Goal: Transaction & Acquisition: Purchase product/service

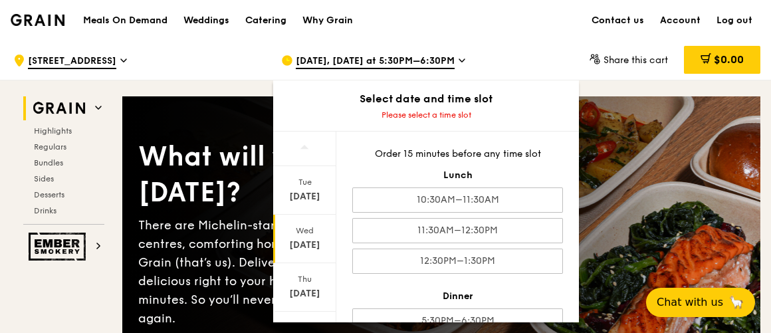
scroll to position [55, 0]
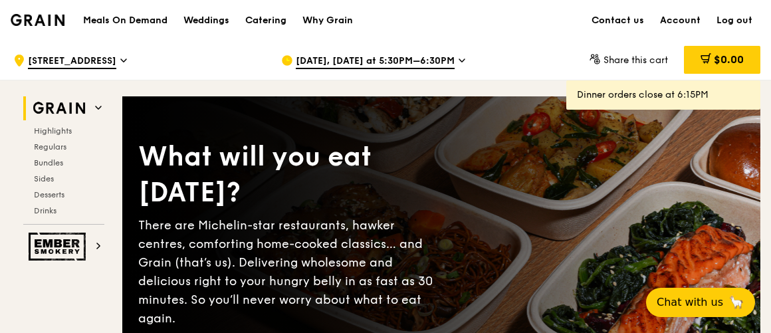
click at [354, 62] on span "[DATE], [DATE] at 5:30PM–6:30PM" at bounding box center [375, 62] width 159 height 15
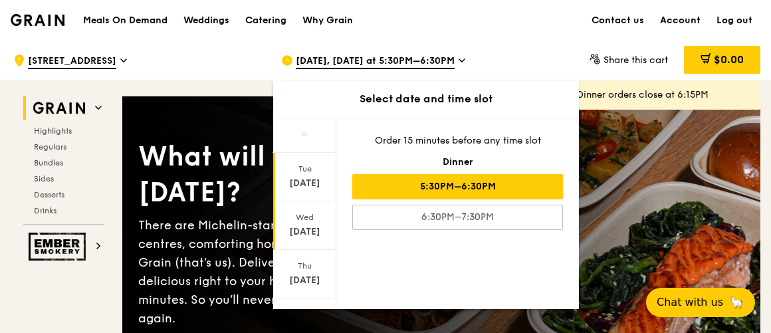
click at [306, 233] on div "Oct 15" at bounding box center [304, 231] width 59 height 13
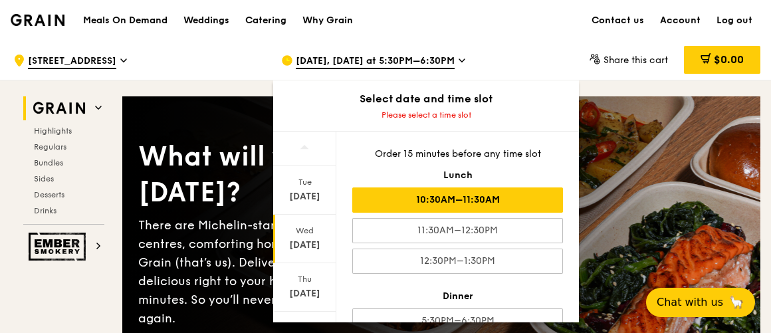
click at [437, 205] on div "10:30AM–11:30AM" at bounding box center [457, 199] width 211 height 25
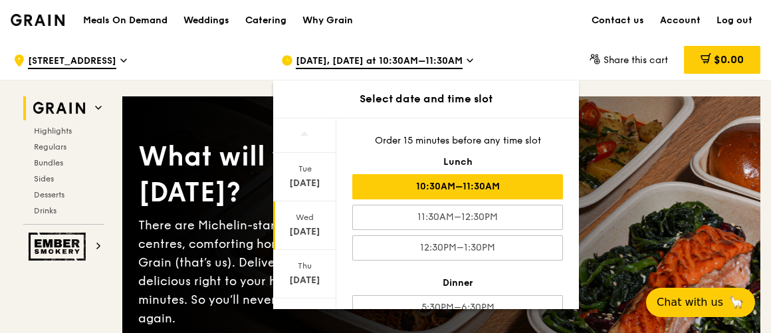
click at [447, 192] on div "10:30AM–11:30AM" at bounding box center [457, 186] width 211 height 25
click at [450, 187] on div "10:30AM–11:30AM" at bounding box center [457, 186] width 211 height 25
click at [451, 187] on div "10:30AM–11:30AM" at bounding box center [457, 186] width 211 height 25
click at [451, 188] on div "10:30AM–11:30AM" at bounding box center [457, 186] width 211 height 25
click at [309, 229] on div "Oct 15" at bounding box center [304, 231] width 59 height 13
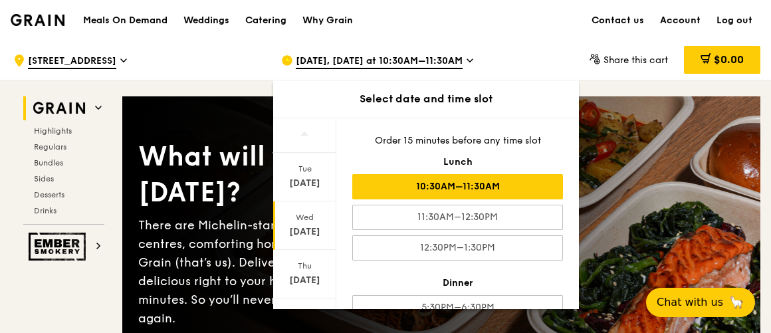
click at [302, 221] on div "Wed Oct 15" at bounding box center [304, 225] width 63 height 49
click at [302, 222] on div "Wed Oct 15" at bounding box center [304, 225] width 63 height 49
click at [299, 225] on div "Oct 15" at bounding box center [304, 231] width 59 height 13
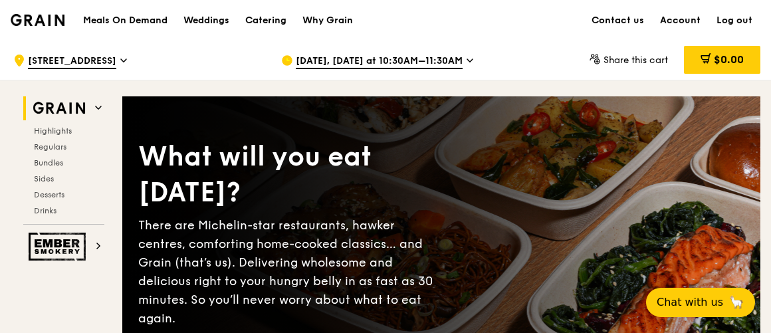
click at [73, 64] on span "[STREET_ADDRESS]" at bounding box center [72, 62] width 88 height 15
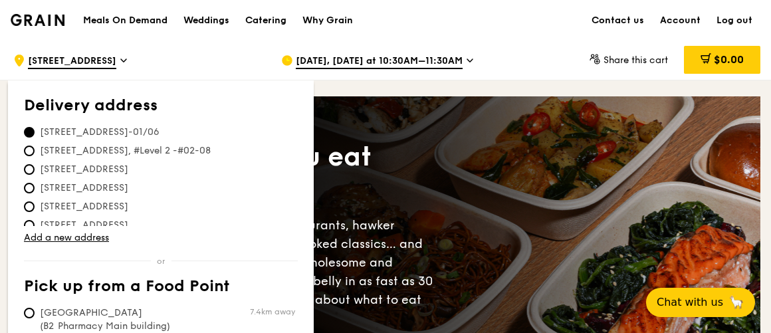
click at [92, 150] on span "[STREET_ADDRESS], #Level 2 -#02-08" at bounding box center [125, 150] width 203 height 13
click at [35, 150] on input "[STREET_ADDRESS], #Level 2 -#02-08" at bounding box center [29, 151] width 11 height 11
radio input "true"
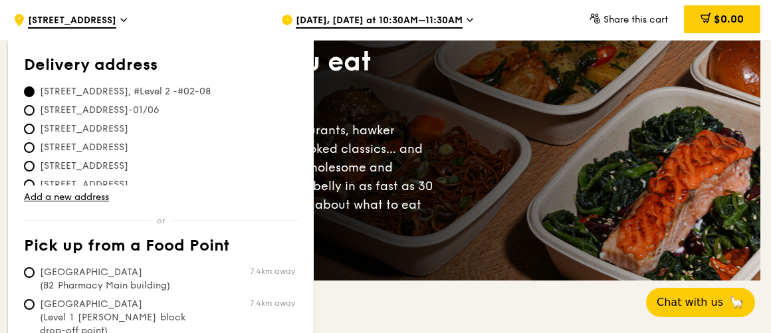
scroll to position [120, 0]
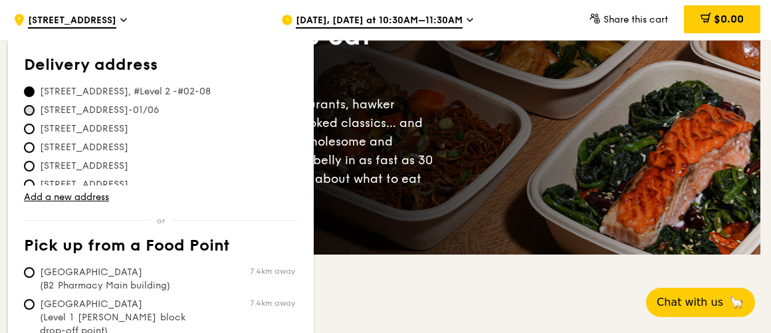
click at [33, 110] on input "[STREET_ADDRESS]-01/06" at bounding box center [29, 110] width 11 height 11
radio input "true"
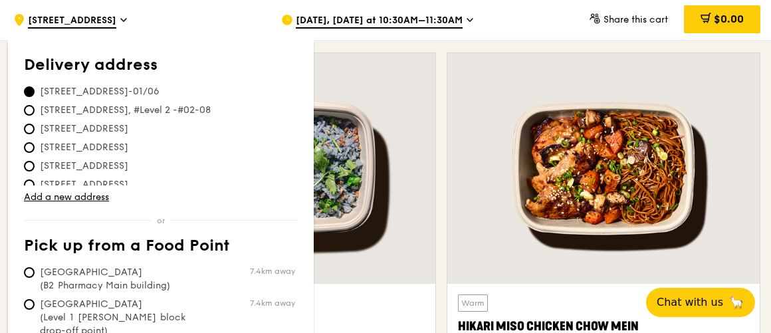
scroll to position [483, 0]
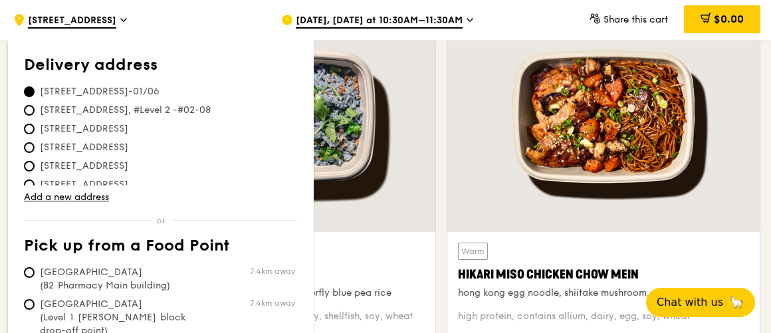
click at [745, 219] on div at bounding box center [603, 116] width 312 height 231
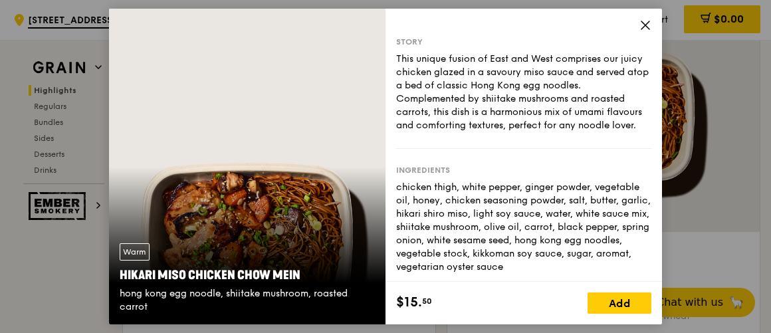
click at [645, 27] on icon at bounding box center [645, 25] width 12 height 12
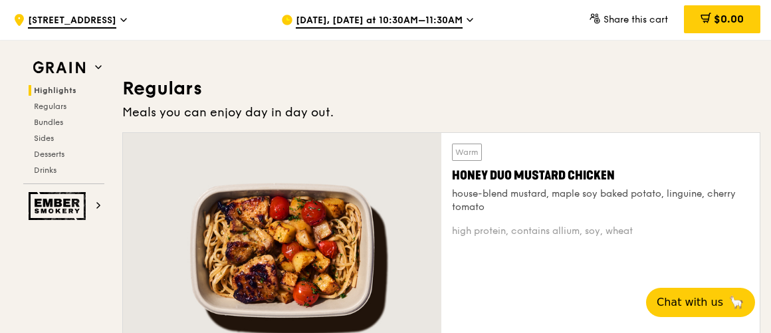
scroll to position [846, 0]
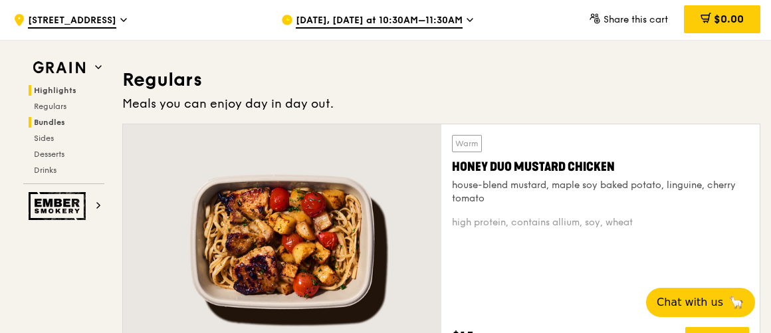
click at [62, 118] on span "Bundles" at bounding box center [49, 122] width 31 height 9
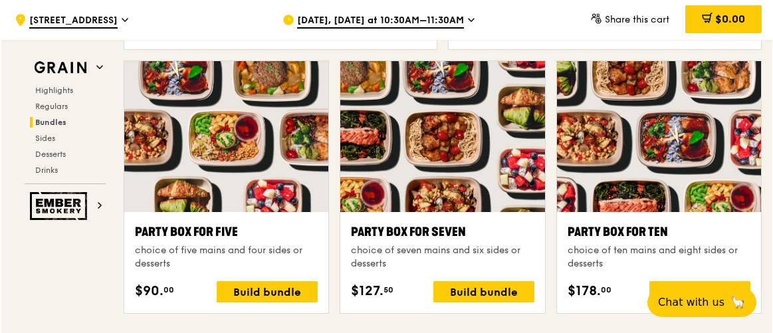
scroll to position [2623, 0]
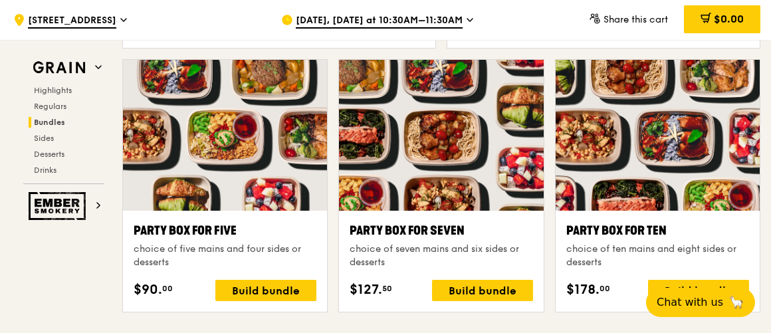
click at [652, 235] on div "Party Box for Ten" at bounding box center [657, 230] width 183 height 19
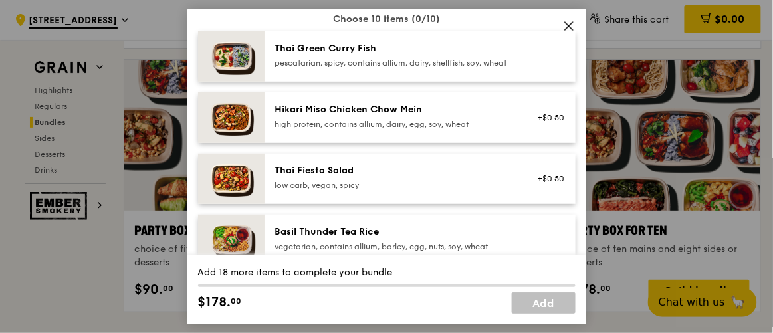
scroll to position [112, 0]
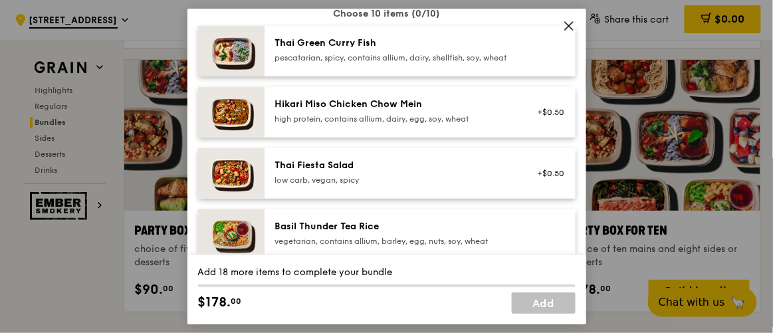
click at [394, 124] on div "high protein, contains allium, dairy, egg, soy, wheat" at bounding box center [394, 119] width 239 height 11
click at [496, 122] on div "Hikari Miso Chicken Chow Mein high protein, contains allium, dairy, egg, soy, w…" at bounding box center [394, 111] width 239 height 27
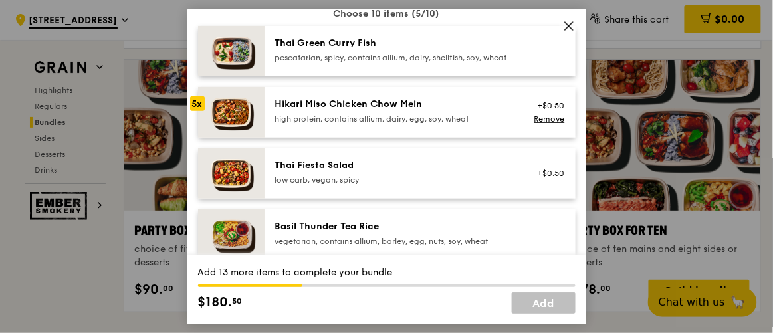
click at [445, 138] on div "Hikari Miso Chicken Chow Mein high protein, contains allium, dairy, egg, soy, w…" at bounding box center [420, 112] width 311 height 51
click at [534, 124] on link "Remove" at bounding box center [549, 118] width 31 height 9
click at [471, 124] on div "high protein, contains allium, dairy, egg, soy, wheat" at bounding box center [394, 119] width 239 height 11
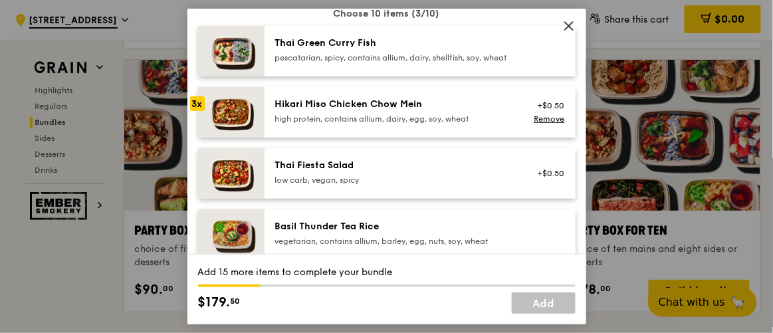
scroll to position [233, 0]
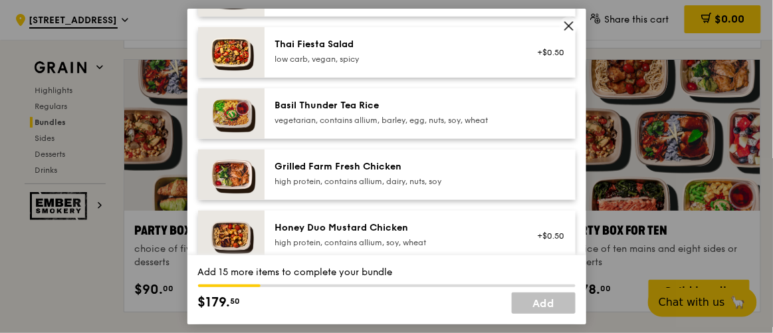
click at [461, 187] on div "high protein, contains allium, dairy, nuts, soy" at bounding box center [394, 181] width 239 height 11
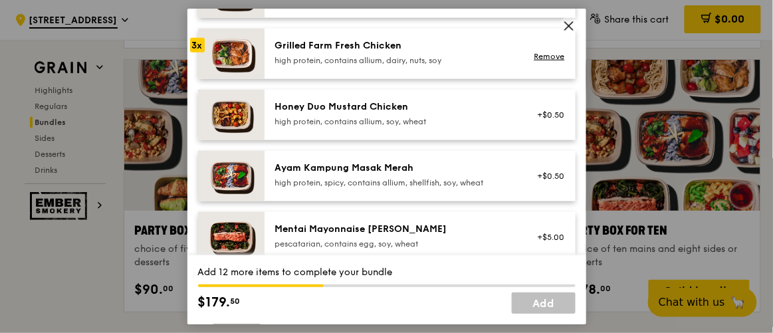
scroll to position [475, 0]
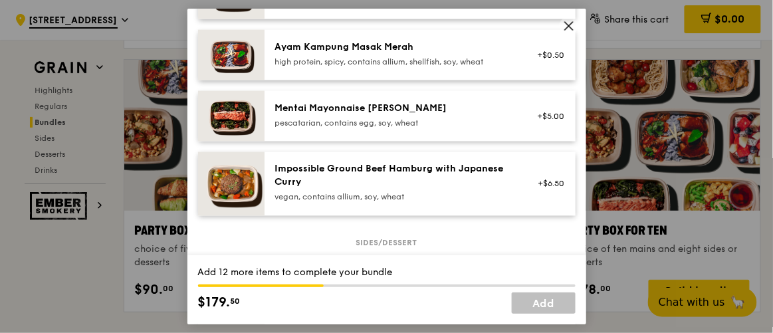
click at [388, 115] on div "Mentai Mayonnaise [PERSON_NAME]" at bounding box center [394, 108] width 239 height 13
click at [388, 125] on div "Mentai Mayonnaise [PERSON_NAME] pescatarian, contains egg, soy, wheat" at bounding box center [394, 115] width 239 height 27
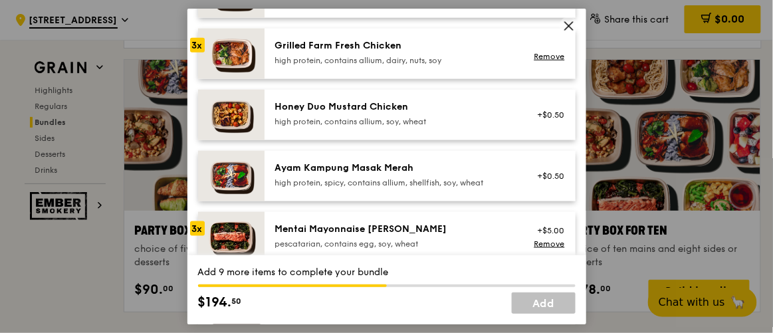
scroll to position [233, 0]
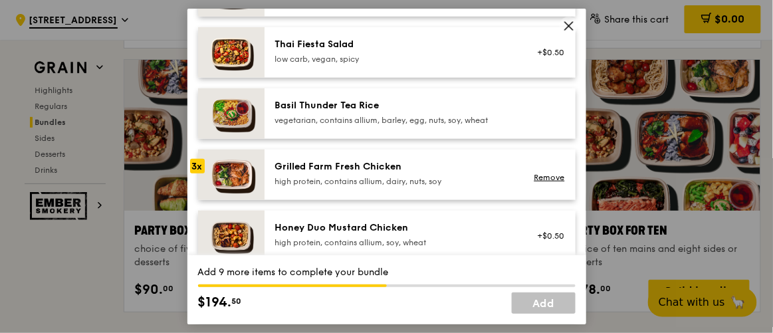
click at [400, 235] on div "Honey Duo Mustard Chicken" at bounding box center [394, 227] width 239 height 13
click at [400, 233] on div "Honey Duo Mustard Chicken" at bounding box center [394, 227] width 239 height 13
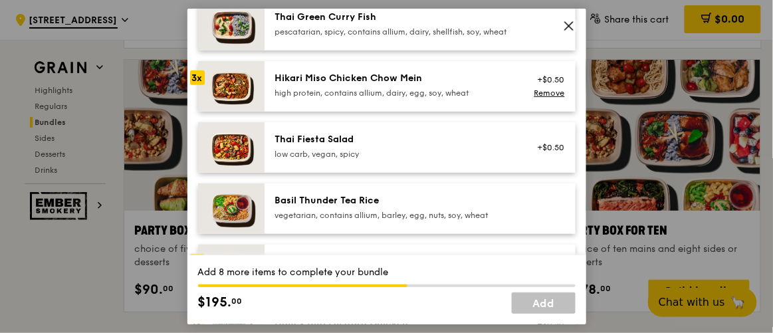
scroll to position [112, 0]
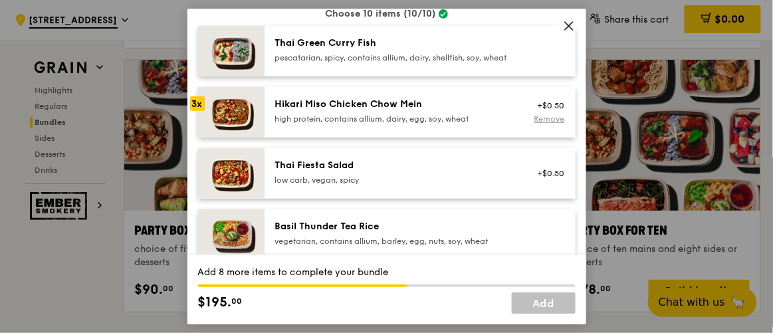
click at [548, 124] on link "Remove" at bounding box center [549, 118] width 31 height 9
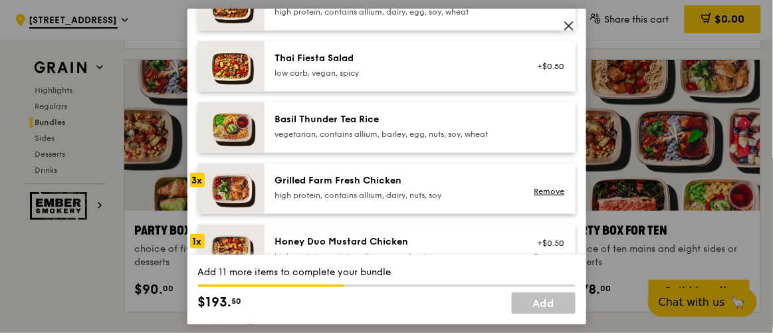
scroll to position [273, 0]
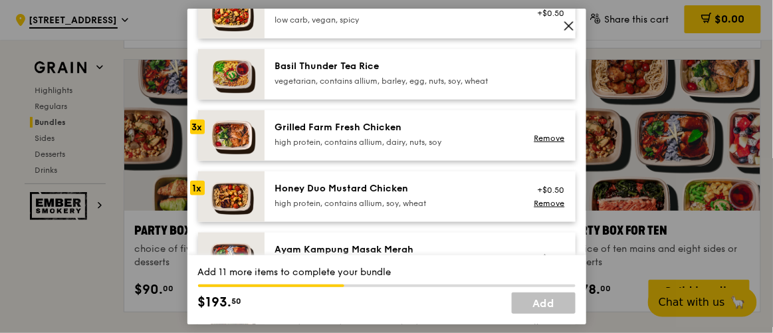
click at [435, 195] on div "Honey Duo Mustard Chicken" at bounding box center [394, 188] width 239 height 13
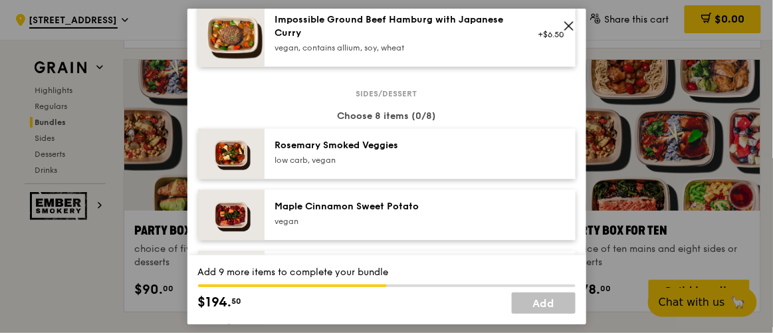
scroll to position [667, 0]
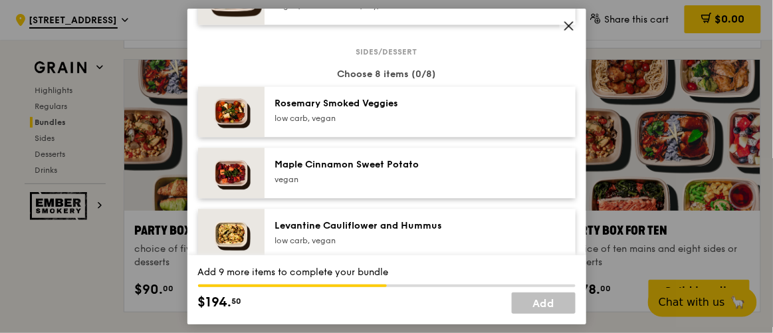
click at [465, 124] on div "low carb, vegan" at bounding box center [394, 118] width 239 height 11
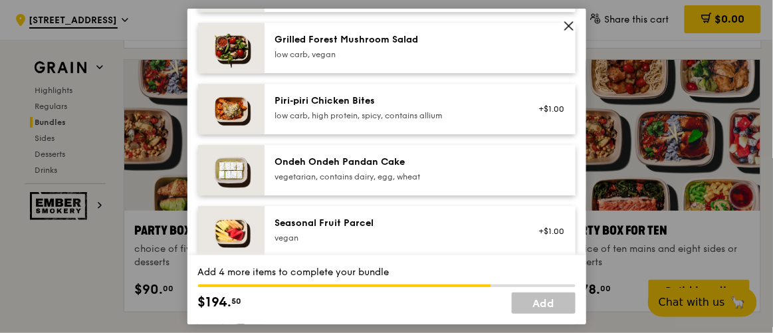
scroll to position [909, 0]
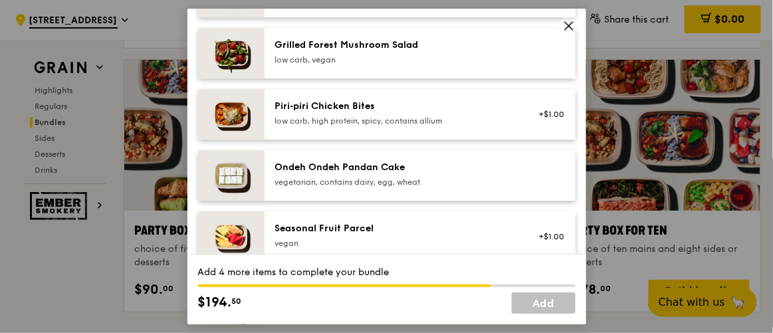
click at [456, 233] on div "Seasonal Fruit Parcel" at bounding box center [394, 228] width 239 height 13
click at [457, 233] on div "Seasonal Fruit Parcel" at bounding box center [394, 228] width 239 height 13
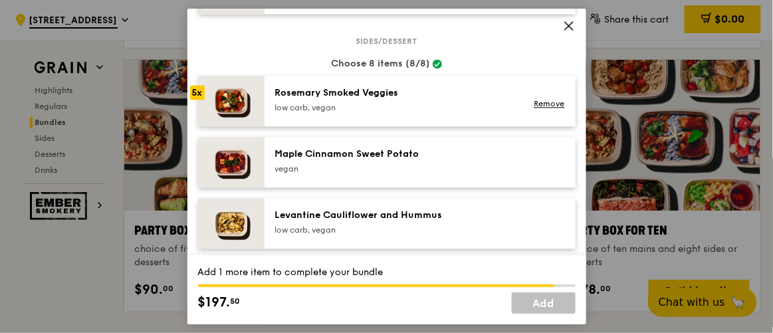
scroll to position [667, 0]
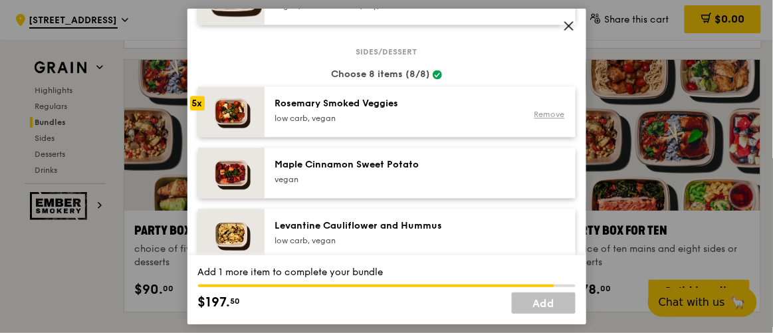
click at [534, 119] on link "Remove" at bounding box center [549, 114] width 31 height 9
click at [522, 126] on div at bounding box center [547, 111] width 51 height 29
click at [522, 126] on div "Remove" at bounding box center [547, 111] width 51 height 29
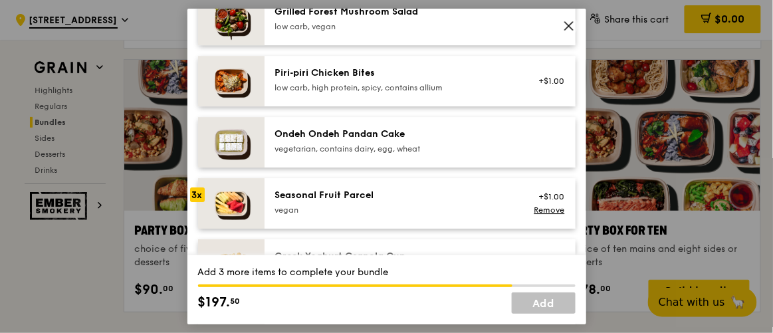
scroll to position [967, 0]
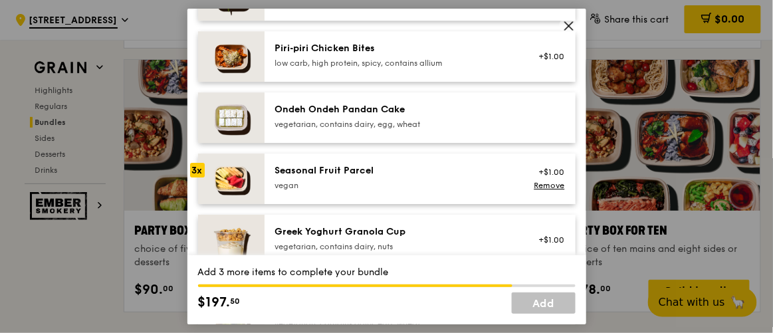
click at [462, 164] on div "Seasonal Fruit Parcel [GEOGRAPHIC_DATA] +$1.00 Remove" at bounding box center [420, 179] width 311 height 51
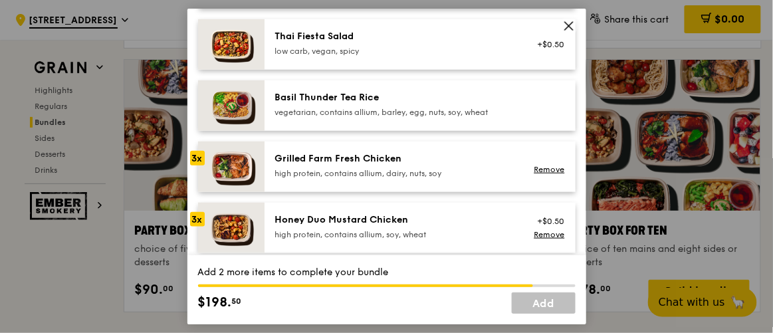
scroll to position [120, 0]
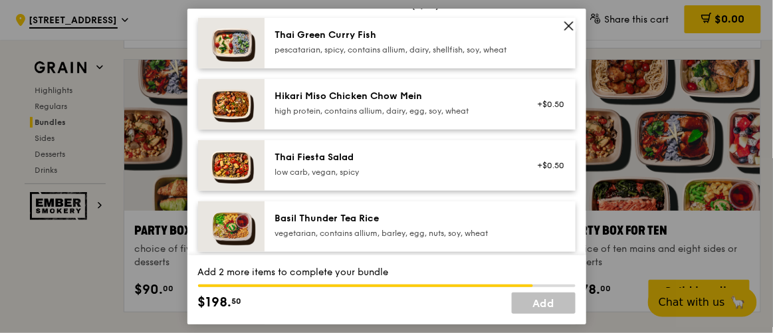
click at [417, 103] on div "Hikari Miso Chicken Chow Mein" at bounding box center [394, 96] width 239 height 13
click at [503, 103] on div "Hikari Miso Chicken Chow Mein" at bounding box center [394, 96] width 239 height 13
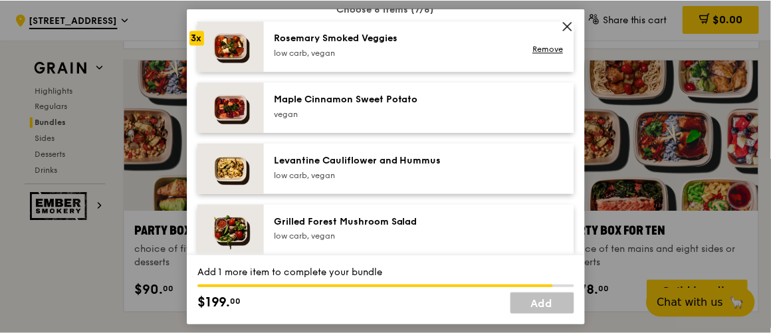
scroll to position [725, 0]
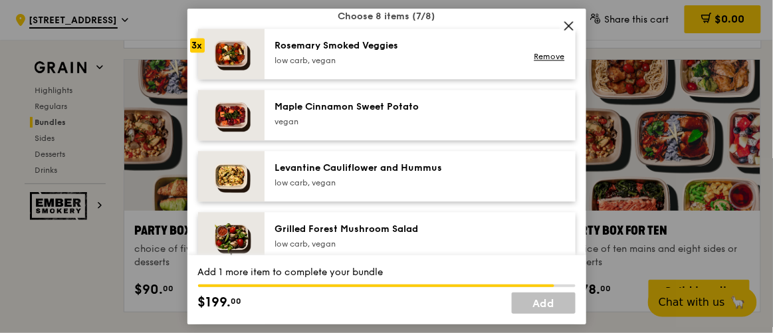
click at [388, 53] on div "Rosemary Smoked Veggies" at bounding box center [394, 45] width 239 height 13
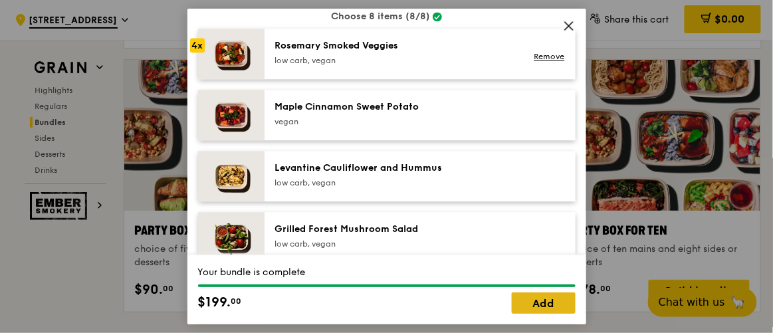
click at [546, 303] on link "Add" at bounding box center [544, 302] width 64 height 21
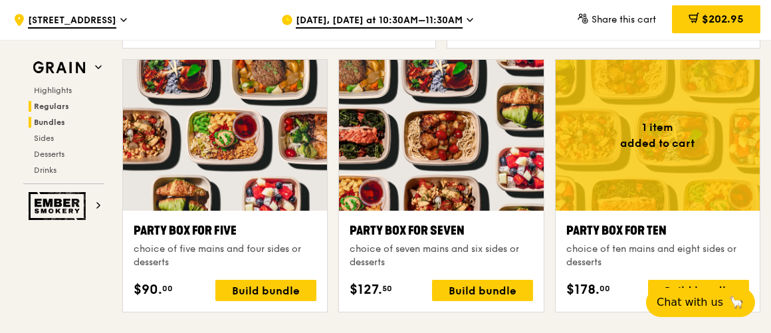
click at [54, 106] on span "Regulars" at bounding box center [51, 106] width 35 height 9
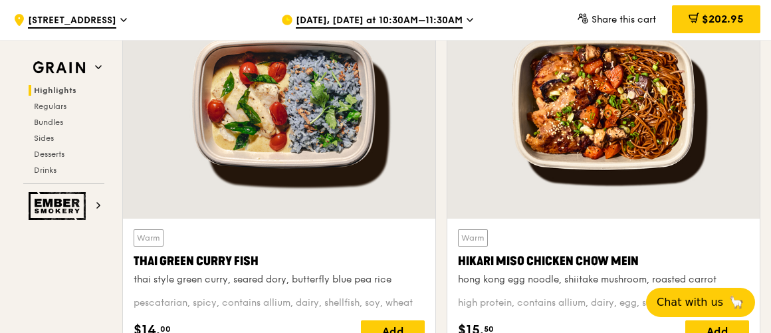
scroll to position [618, 0]
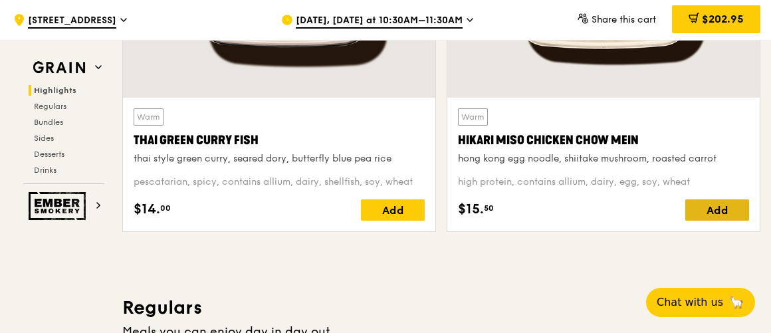
click at [722, 213] on div "Add" at bounding box center [717, 209] width 64 height 21
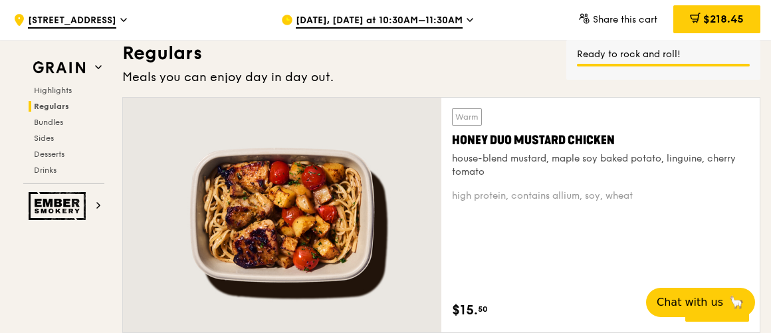
scroll to position [1101, 0]
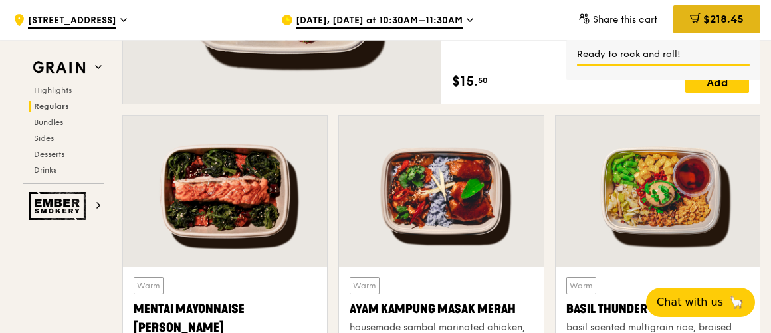
click at [711, 19] on span "$218.45" at bounding box center [723, 19] width 41 height 13
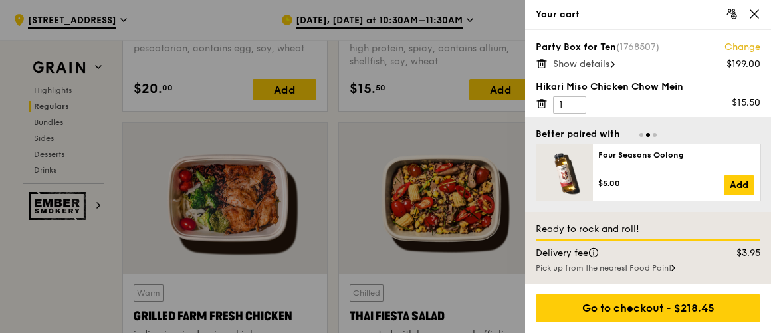
scroll to position [1463, 0]
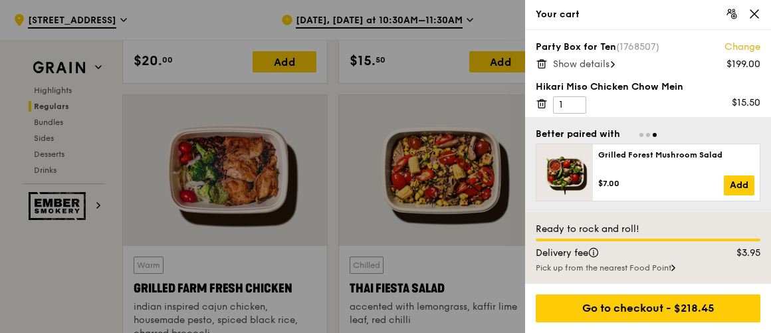
drag, startPoint x: 768, startPoint y: 68, endPoint x: 773, endPoint y: 88, distance: 21.3
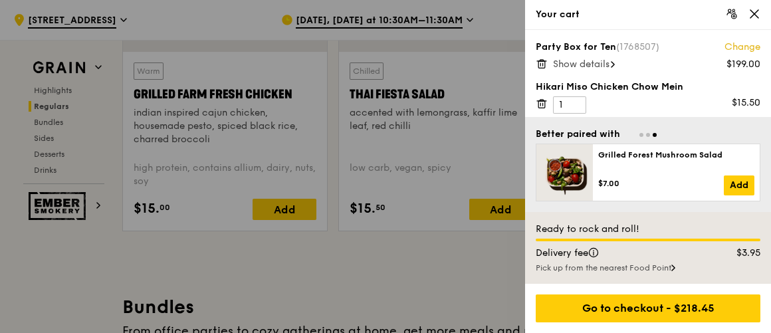
scroll to position [1342, 0]
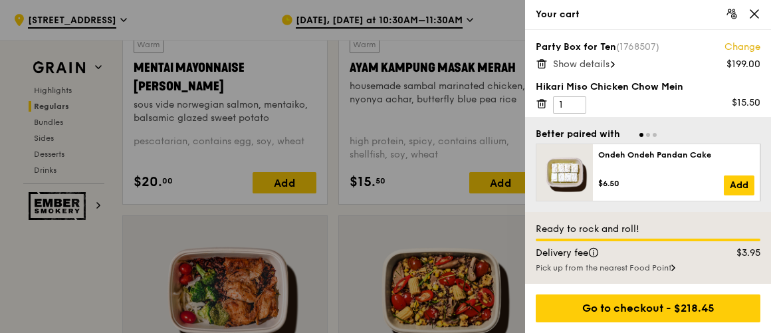
click at [592, 70] on div "Show details" at bounding box center [656, 64] width 207 height 13
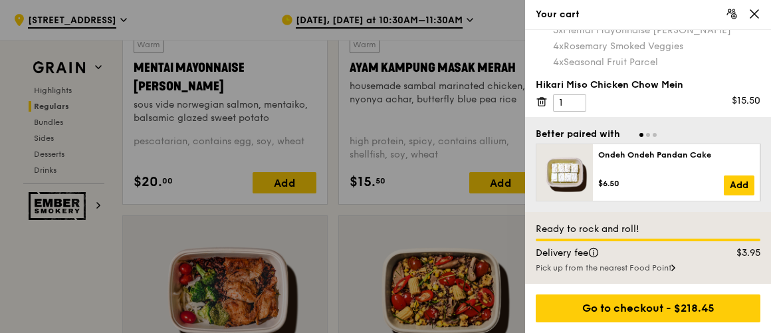
scroll to position [101, 0]
drag, startPoint x: 675, startPoint y: 305, endPoint x: 673, endPoint y: 297, distance: 8.4
click at [677, 304] on div "Go to checkout - $218.45" at bounding box center [648, 308] width 225 height 28
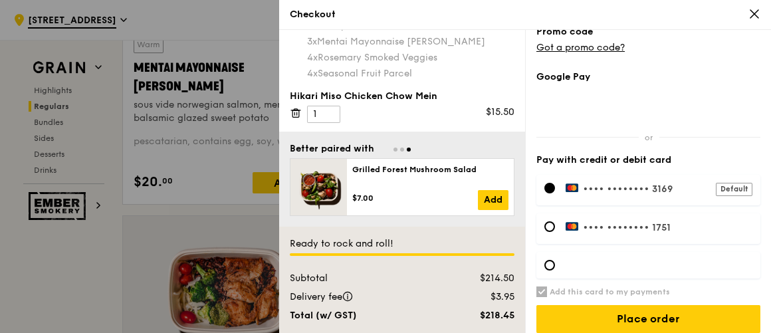
scroll to position [507, 0]
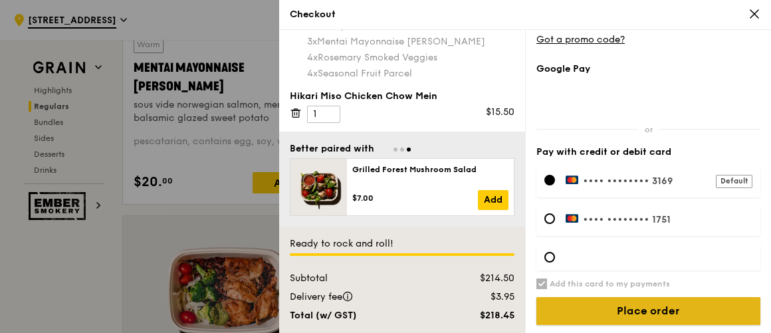
click at [687, 312] on input "Place order" at bounding box center [648, 311] width 224 height 28
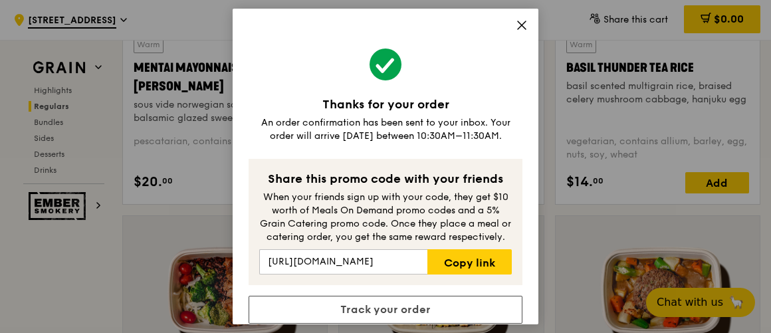
click at [518, 31] on span at bounding box center [522, 27] width 12 height 15
